Goal: Submit feedback/report problem

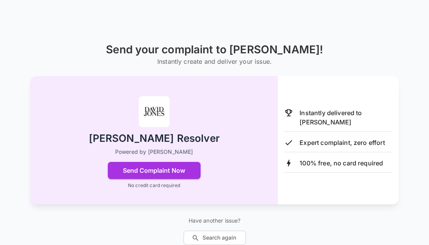
scroll to position [53, 0]
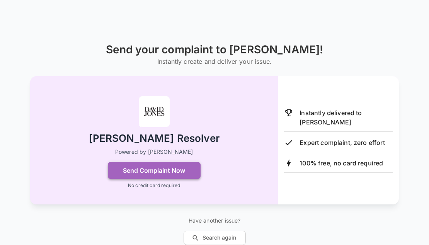
click at [156, 162] on button "Send Complaint Now" at bounding box center [154, 170] width 93 height 17
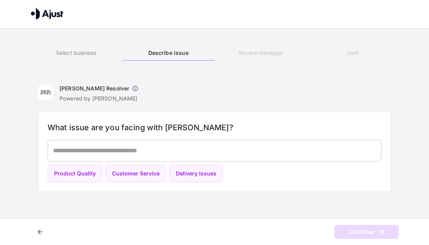
scroll to position [53, 0]
click at [66, 165] on button "Product Quality" at bounding box center [75, 174] width 55 height 18
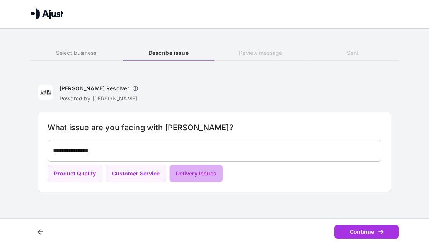
click at [189, 165] on button "Delivery Issues" at bounding box center [196, 174] width 54 height 18
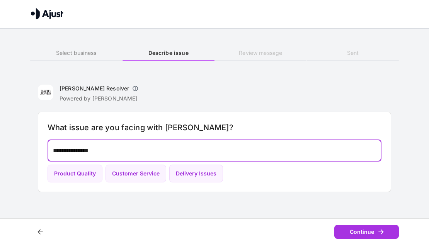
click at [107, 146] on textarea "**********" at bounding box center [214, 150] width 323 height 9
type textarea "**********"
click at [367, 230] on button "Continue" at bounding box center [366, 232] width 65 height 14
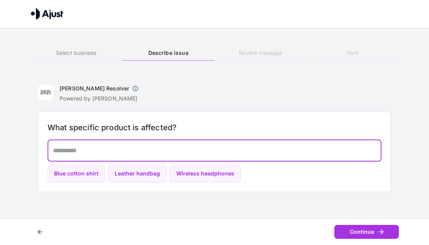
click at [68, 150] on textarea at bounding box center [214, 150] width 323 height 9
click at [301, 148] on textarea "**********" at bounding box center [214, 150] width 323 height 9
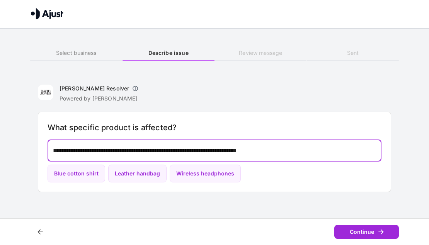
type textarea "**********"
click at [362, 230] on button "Continue" at bounding box center [366, 232] width 65 height 14
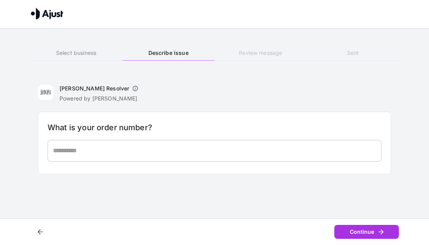
click at [90, 151] on textarea at bounding box center [214, 150] width 323 height 9
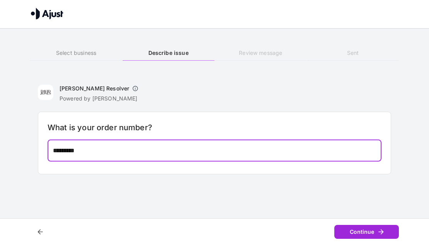
type textarea "*********"
click at [350, 231] on button "Continue" at bounding box center [366, 232] width 65 height 14
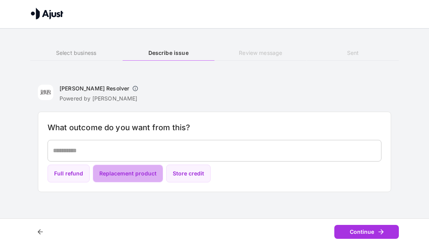
click at [123, 173] on button "Replacement product" at bounding box center [128, 174] width 70 height 18
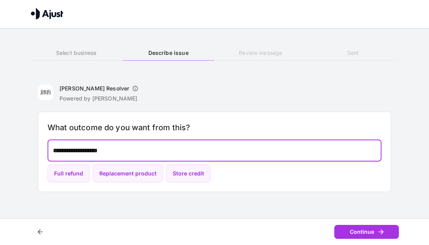
click at [124, 150] on textarea "**********" at bounding box center [214, 150] width 323 height 9
type textarea "**********"
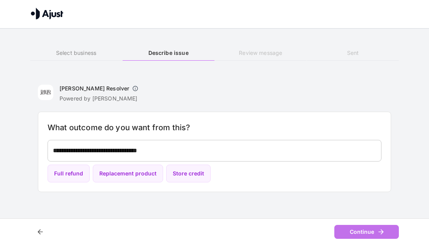
click at [362, 231] on button "Continue" at bounding box center [366, 232] width 65 height 14
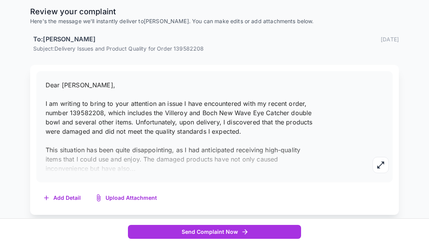
scroll to position [98, 0]
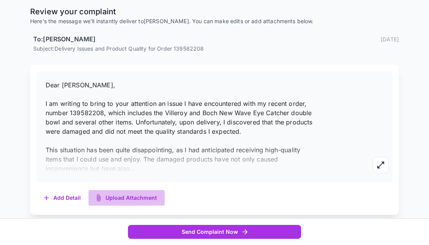
click at [115, 198] on button "Upload Attachment" at bounding box center [126, 198] width 76 height 16
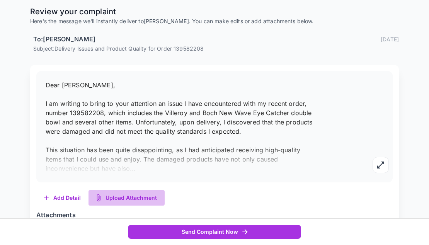
click at [126, 196] on button "Upload Attachment" at bounding box center [126, 198] width 76 height 16
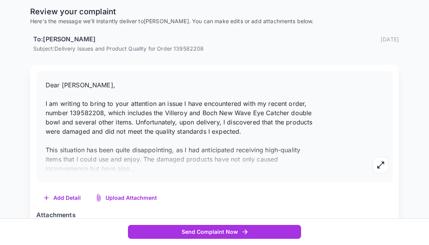
click at [123, 197] on button "Upload Attachment" at bounding box center [126, 198] width 76 height 16
click at [138, 199] on button "Upload Attachment" at bounding box center [126, 198] width 76 height 16
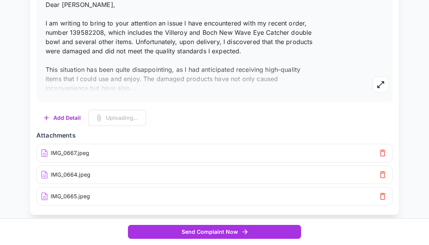
scroll to position [178, 0]
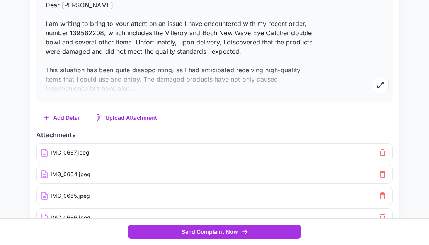
click at [90, 151] on div "IMG_0667.jpeg" at bounding box center [208, 152] width 336 height 9
click at [90, 152] on div "IMG_0667.jpeg" at bounding box center [208, 152] width 336 height 9
click at [77, 153] on p "IMG_0667.jpeg" at bounding box center [70, 153] width 39 height 8
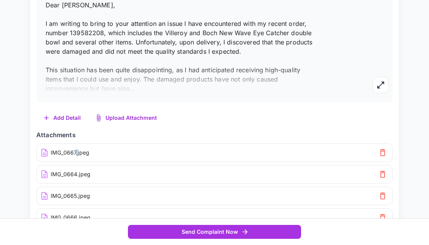
click at [77, 153] on p "IMG_0667.jpeg" at bounding box center [70, 153] width 39 height 8
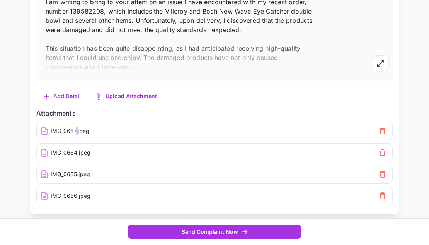
scroll to position [199, 0]
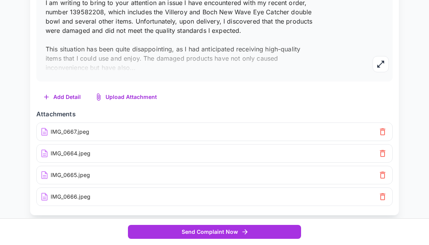
click at [62, 131] on p "IMG_0667.jpeg" at bounding box center [70, 132] width 39 height 8
click at [45, 132] on icon at bounding box center [44, 132] width 6 height 8
click at [384, 132] on icon "button" at bounding box center [382, 131] width 5 height 7
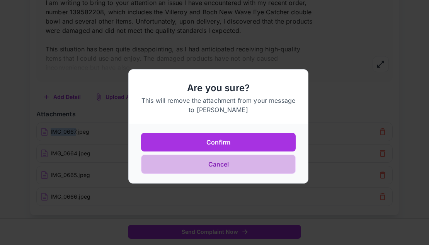
click at [218, 165] on button "Cancel" at bounding box center [218, 164] width 155 height 19
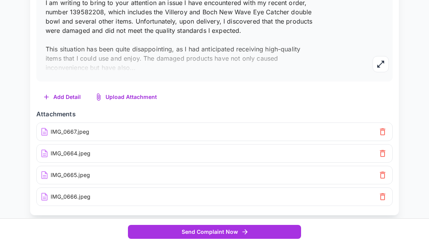
click at [90, 136] on div "IMG_0667.jpeg" at bounding box center [214, 131] width 356 height 19
click at [90, 133] on div "IMG_0667.jpeg" at bounding box center [208, 131] width 336 height 9
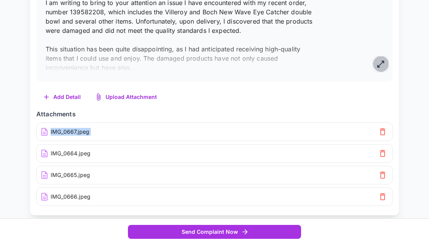
click at [376, 66] on icon "button" at bounding box center [380, 64] width 9 height 9
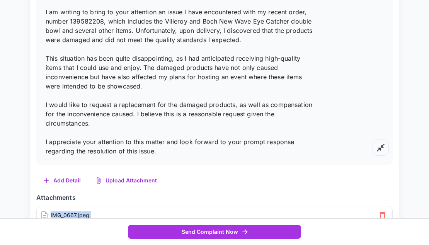
scroll to position [182, 0]
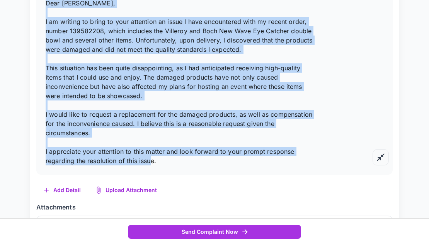
drag, startPoint x: 162, startPoint y: 159, endPoint x: 47, endPoint y: 0, distance: 196.1
click at [47, 0] on p "Dear [PERSON_NAME], I am writing to bring to your attention an issue I have enc…" at bounding box center [181, 81] width 271 height 167
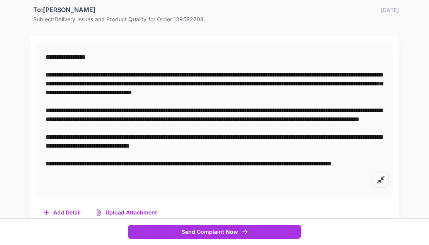
drag, startPoint x: 46, startPoint y: 54, endPoint x: 117, endPoint y: 195, distance: 158.1
click at [117, 195] on div "**********" at bounding box center [214, 119] width 356 height 155
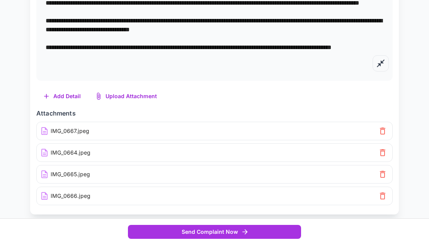
scroll to position [243, 0]
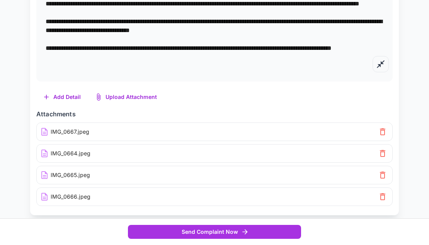
click at [384, 130] on icon "button" at bounding box center [382, 131] width 9 height 9
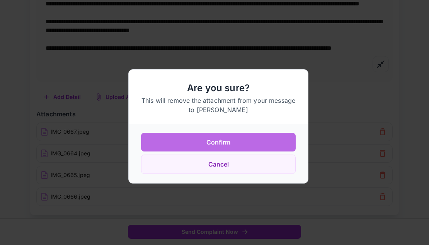
click at [221, 142] on button "Confirm" at bounding box center [218, 142] width 155 height 19
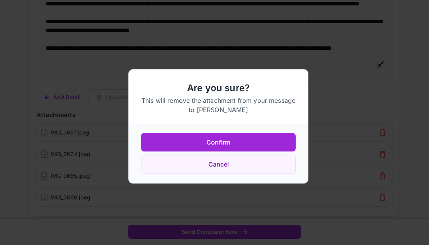
scroll to position [221, 0]
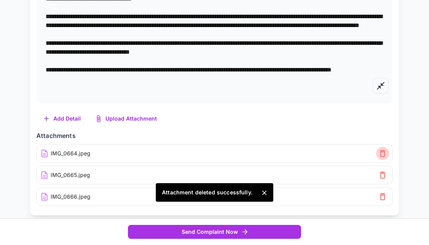
click at [384, 152] on icon "button" at bounding box center [382, 153] width 5 height 7
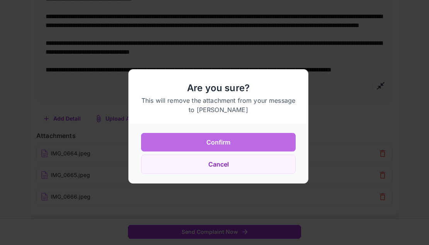
click at [266, 139] on button "Confirm" at bounding box center [218, 142] width 155 height 19
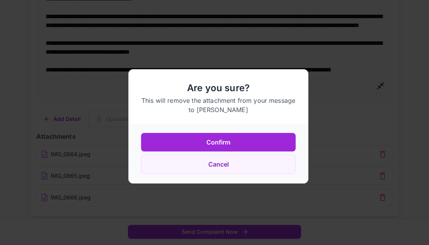
scroll to position [200, 0]
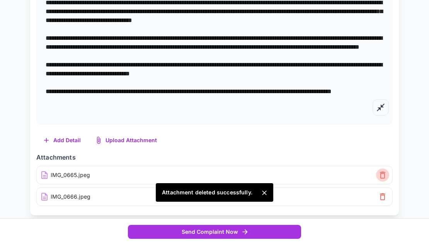
click at [381, 173] on icon "button" at bounding box center [382, 175] width 5 height 7
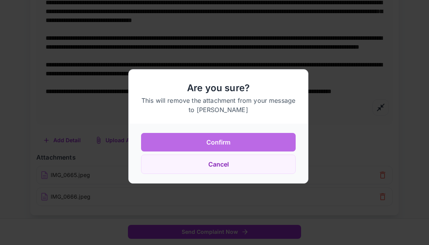
click at [223, 138] on button "Confirm" at bounding box center [218, 142] width 155 height 19
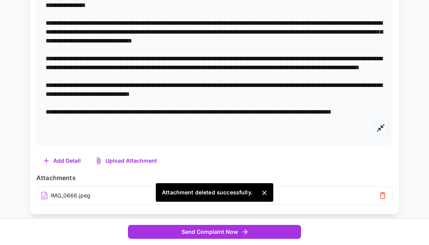
scroll to position [178, 0]
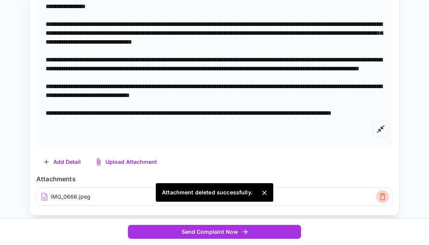
click at [383, 196] on icon "button" at bounding box center [382, 196] width 9 height 9
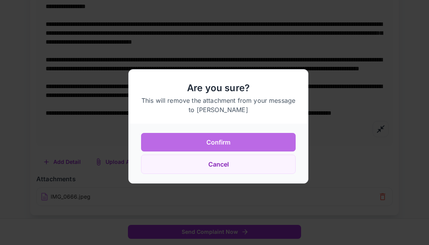
click at [226, 140] on button "Confirm" at bounding box center [218, 142] width 155 height 19
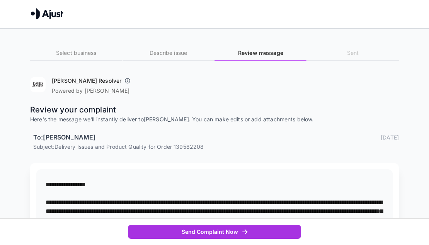
scroll to position [0, 0]
